Goal: Navigation & Orientation: Go to known website

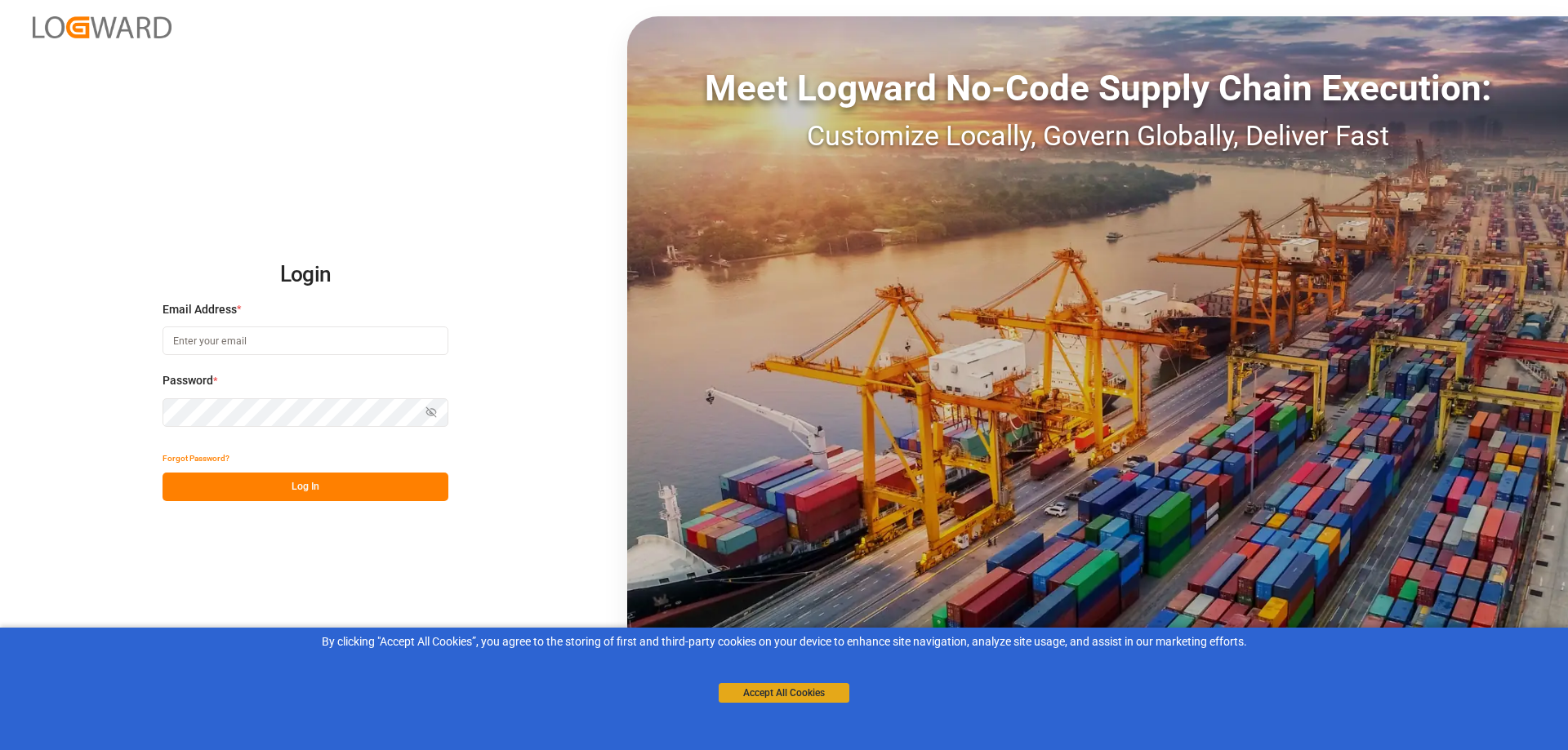
click at [793, 697] on button "Accept All Cookies" at bounding box center [783, 693] width 131 height 20
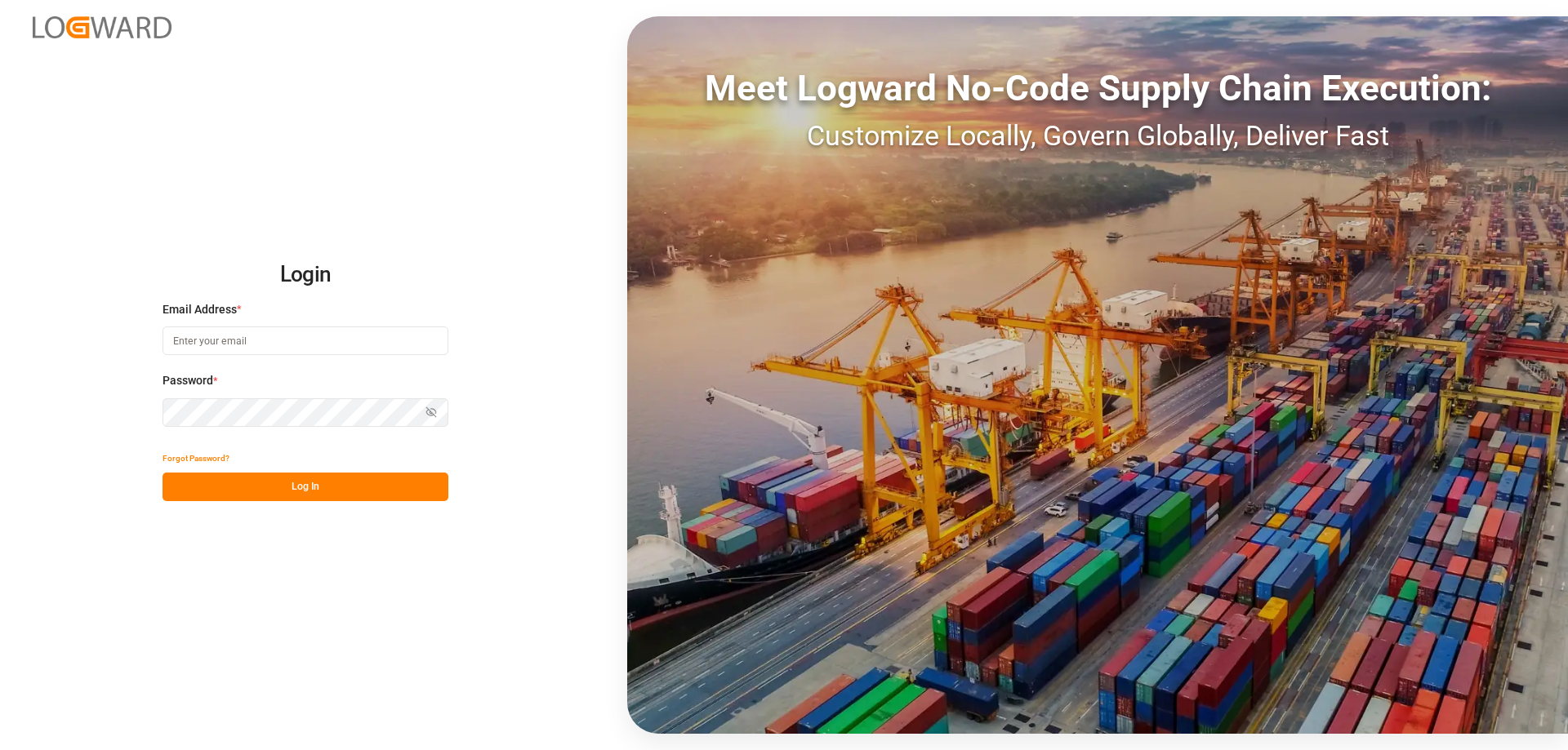
click at [68, 25] on img at bounding box center [102, 27] width 139 height 22
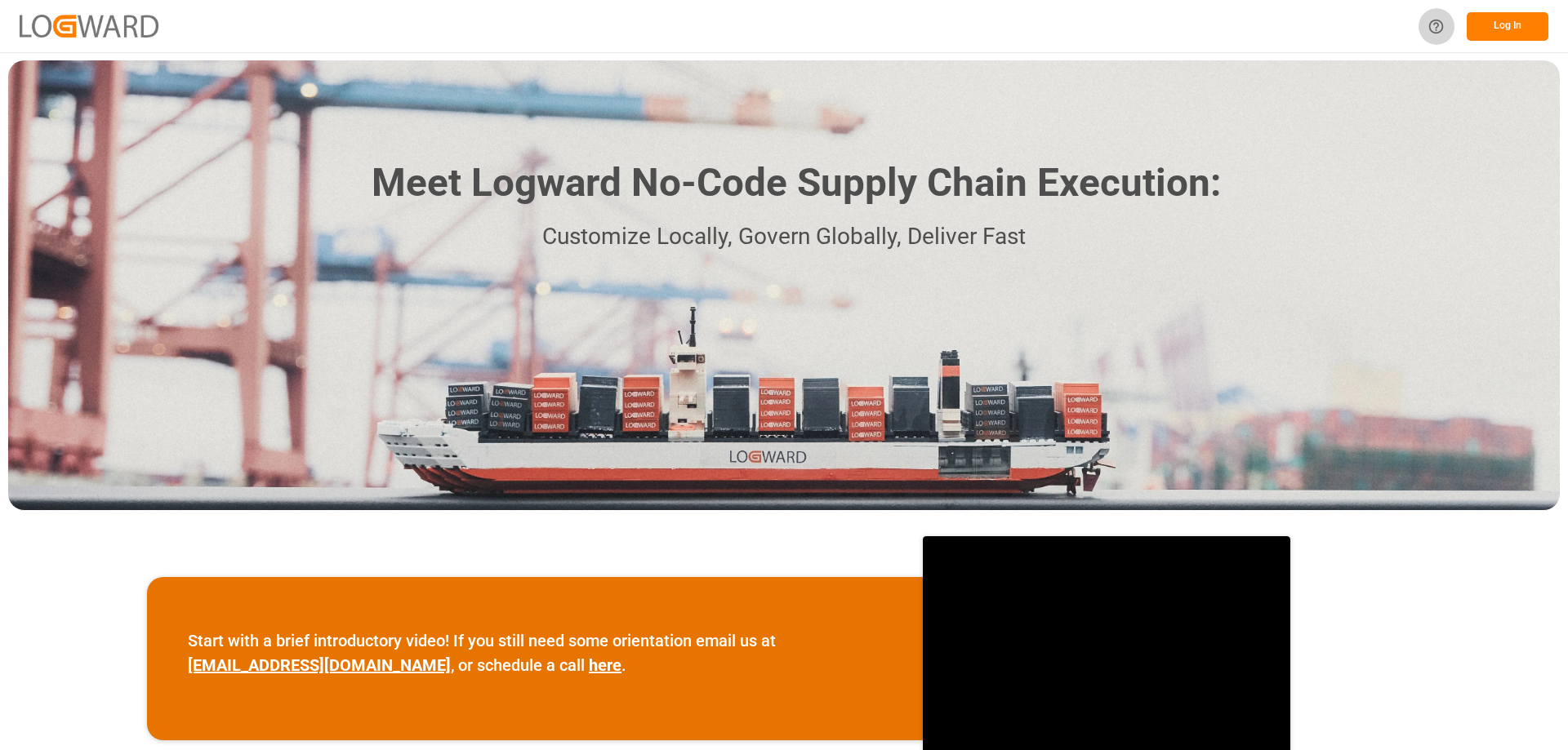
click at [1430, 31] on icon "Help Center" at bounding box center [1435, 26] width 17 height 17
click at [1521, 22] on button "Log In" at bounding box center [1507, 27] width 82 height 28
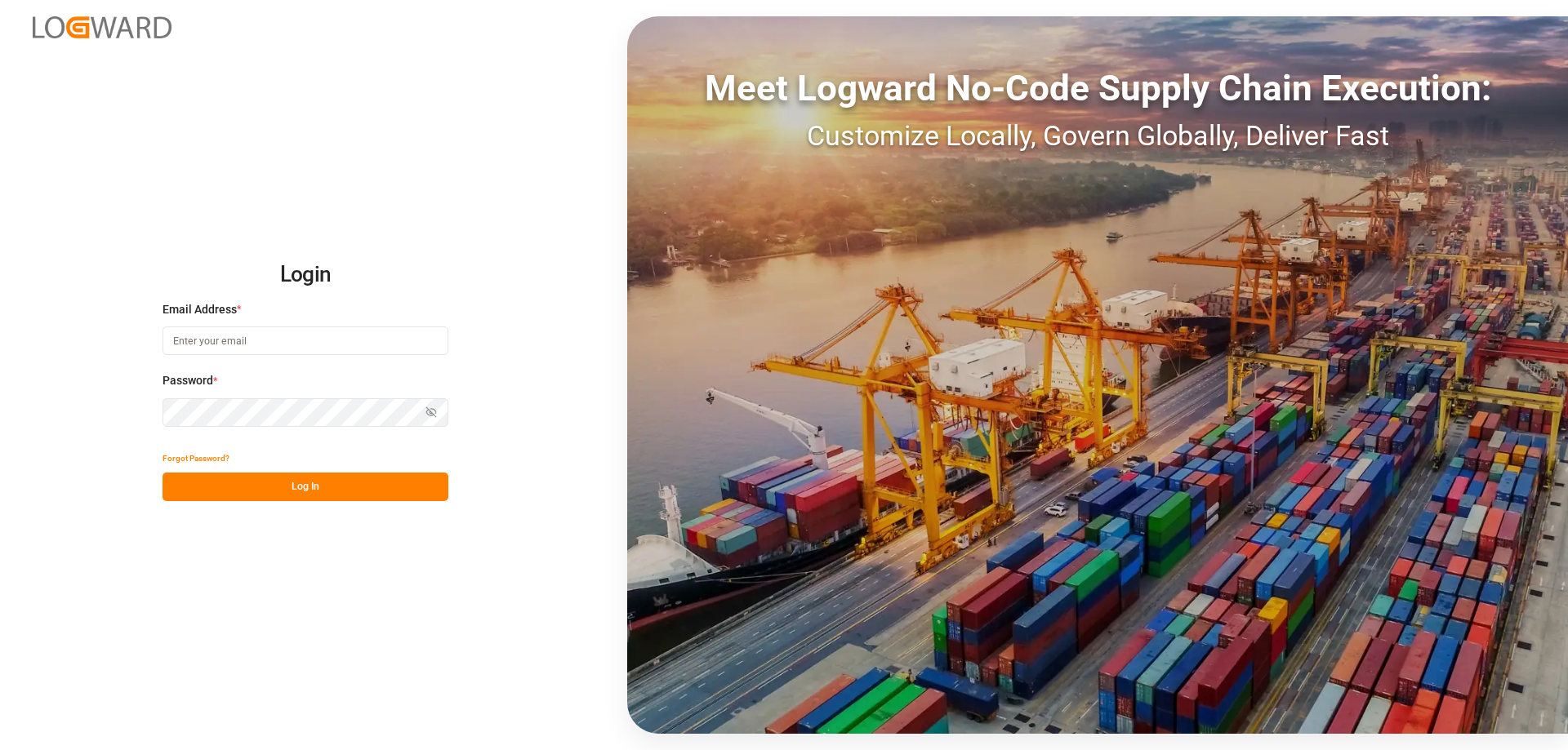
click at [551, 214] on div "Login Email Address * Password * Show password Forgot Password? Log In Meet Log…" at bounding box center [784, 375] width 1568 height 750
click at [283, 350] on input at bounding box center [305, 341] width 286 height 28
click at [466, 208] on div "Login Email Address * Password * Show password Forgot Password? Log In Meet Log…" at bounding box center [784, 375] width 1568 height 750
click at [341, 493] on button "Log In" at bounding box center [305, 487] width 286 height 28
